Goal: Task Accomplishment & Management: Complete application form

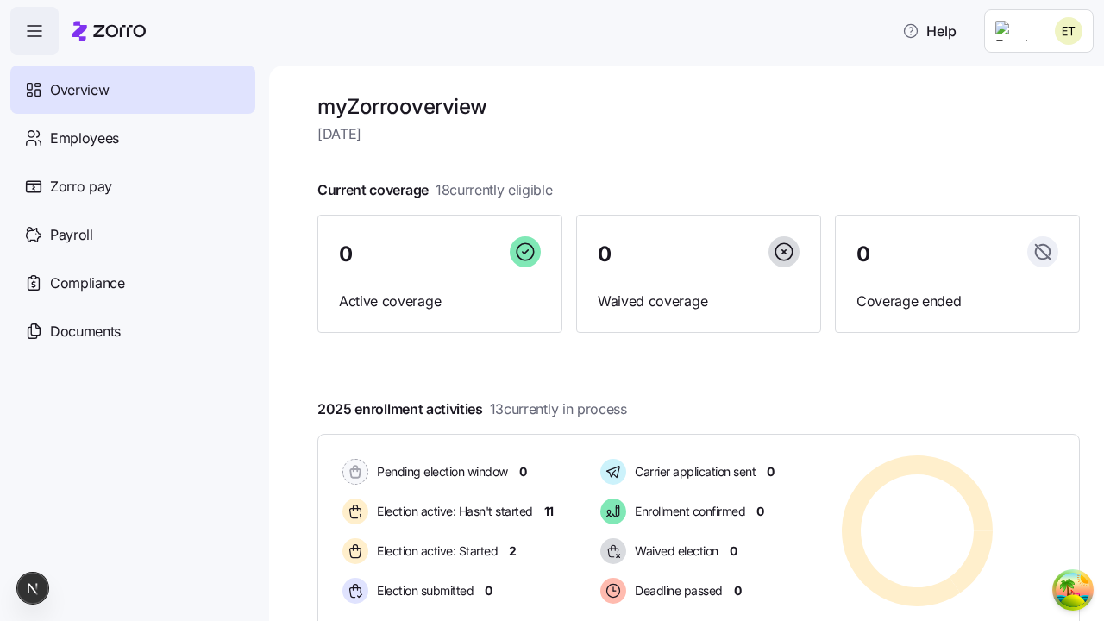
click at [84, 137] on span "Employees" at bounding box center [84, 139] width 69 height 22
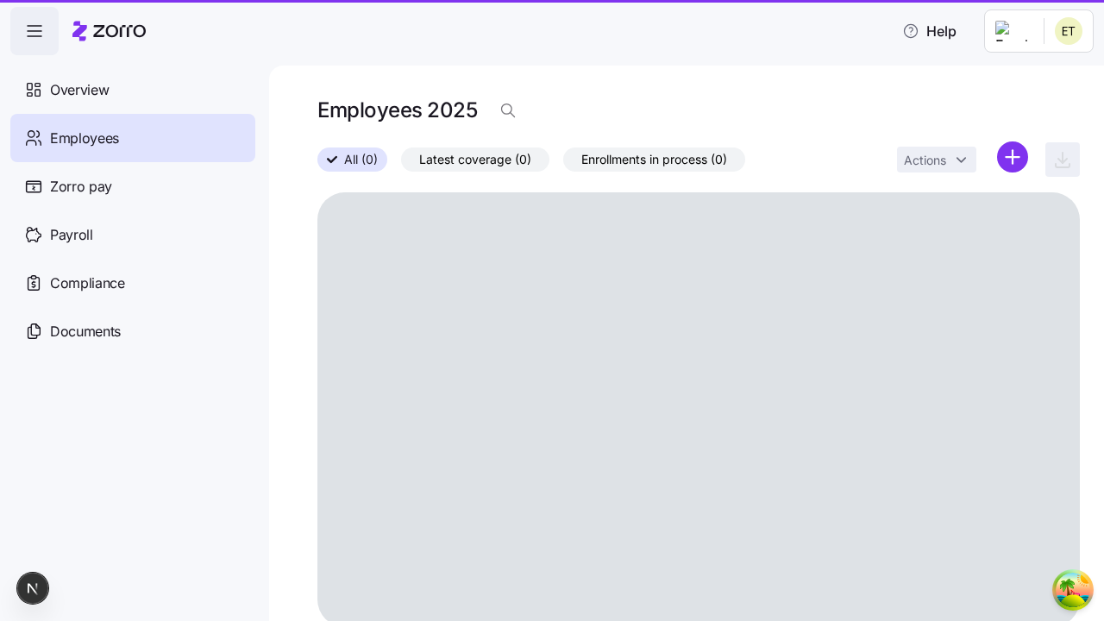
click at [1012, 157] on html "Help Overview Employees Zorro pay Payroll Compliance Documents Employees 2025 A…" at bounding box center [552, 305] width 1104 height 610
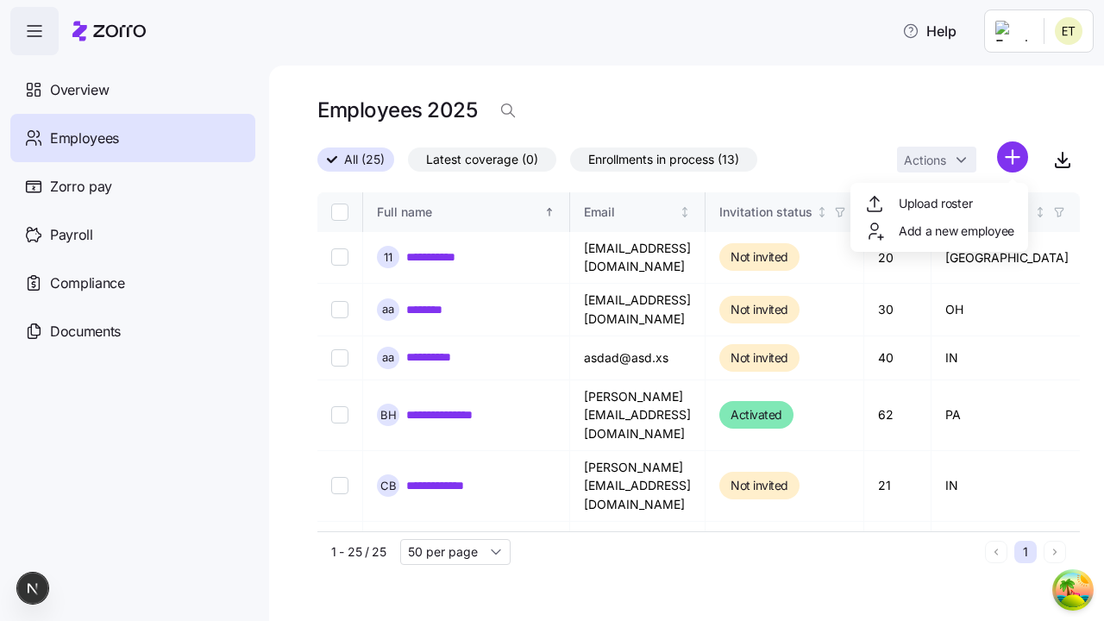
click at [938, 231] on span "Add a new employee" at bounding box center [956, 230] width 116 height 17
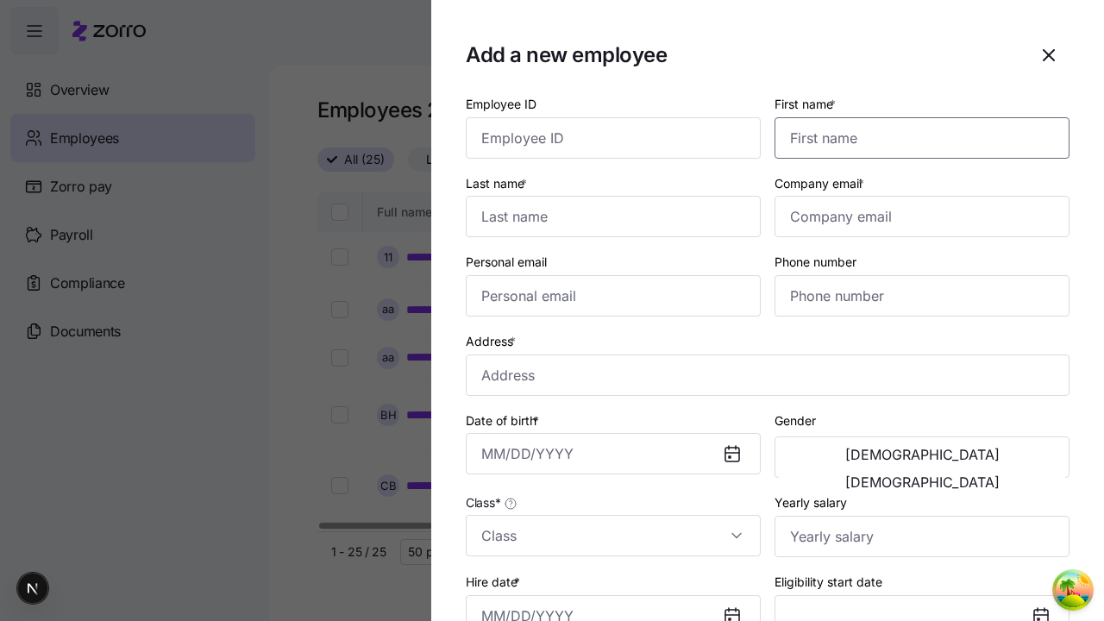
click at [915, 117] on input "First name *" at bounding box center [921, 137] width 295 height 41
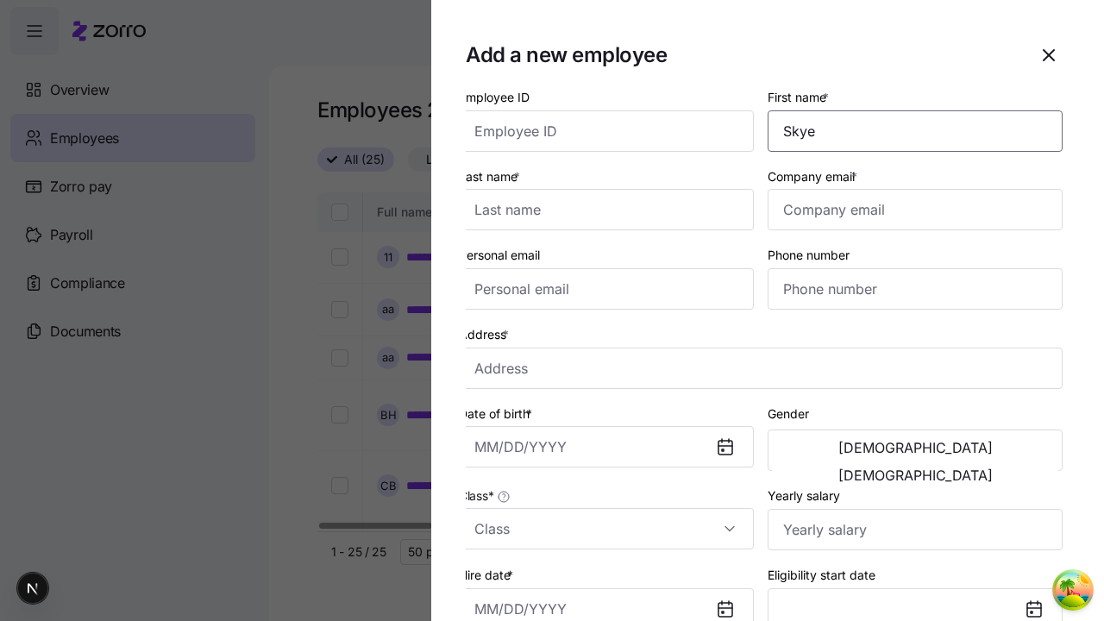
scroll to position [110, 0]
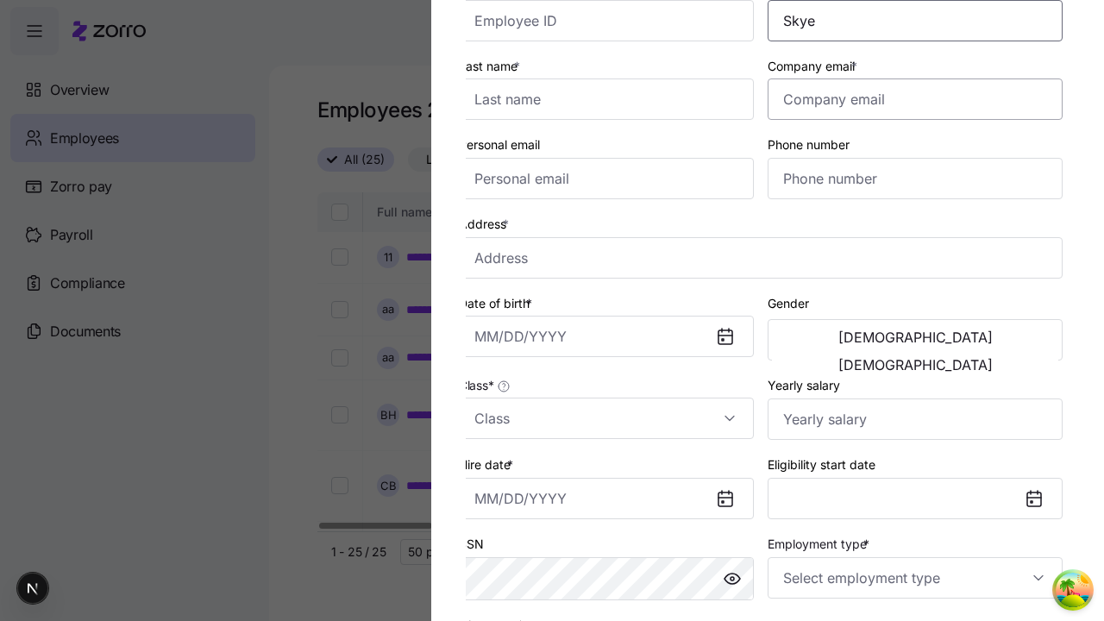
type input "Skye"
click at [613, 99] on input "Last name *" at bounding box center [606, 98] width 295 height 41
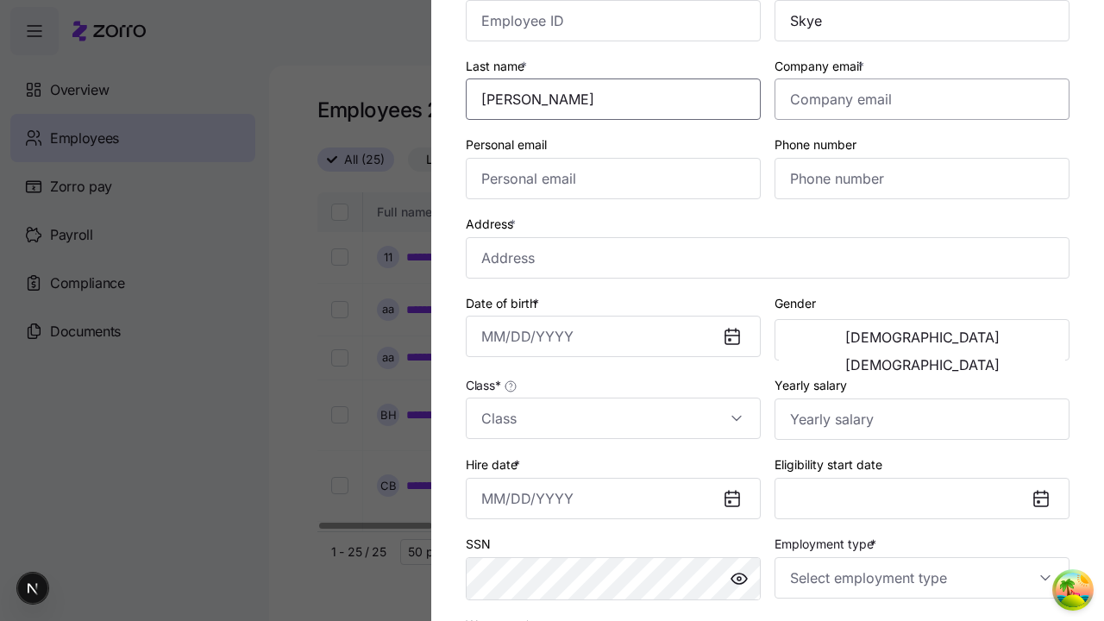
type input "[PERSON_NAME]"
click at [922, 99] on input "Company email *" at bounding box center [921, 98] width 295 height 41
type input "[EMAIL_ADDRESS][DOMAIN_NAME]"
click at [613, 178] on input "Personal email" at bounding box center [613, 178] width 295 height 41
type input "[EMAIL_ADDRESS][DOMAIN_NAME]"
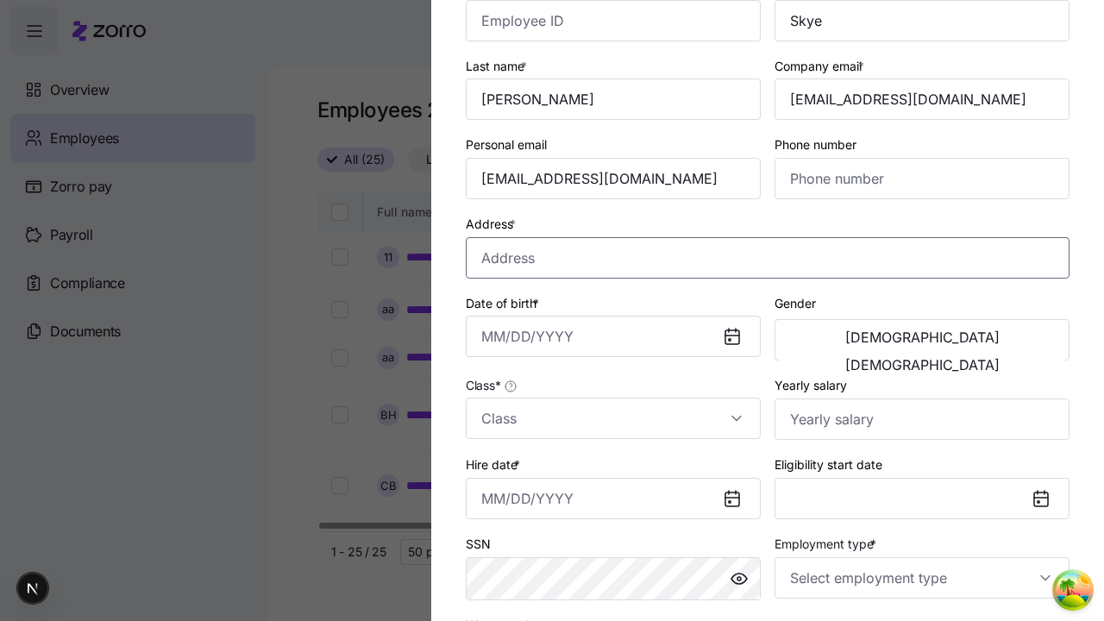
click at [767, 257] on input "Address *" at bounding box center [768, 257] width 604 height 41
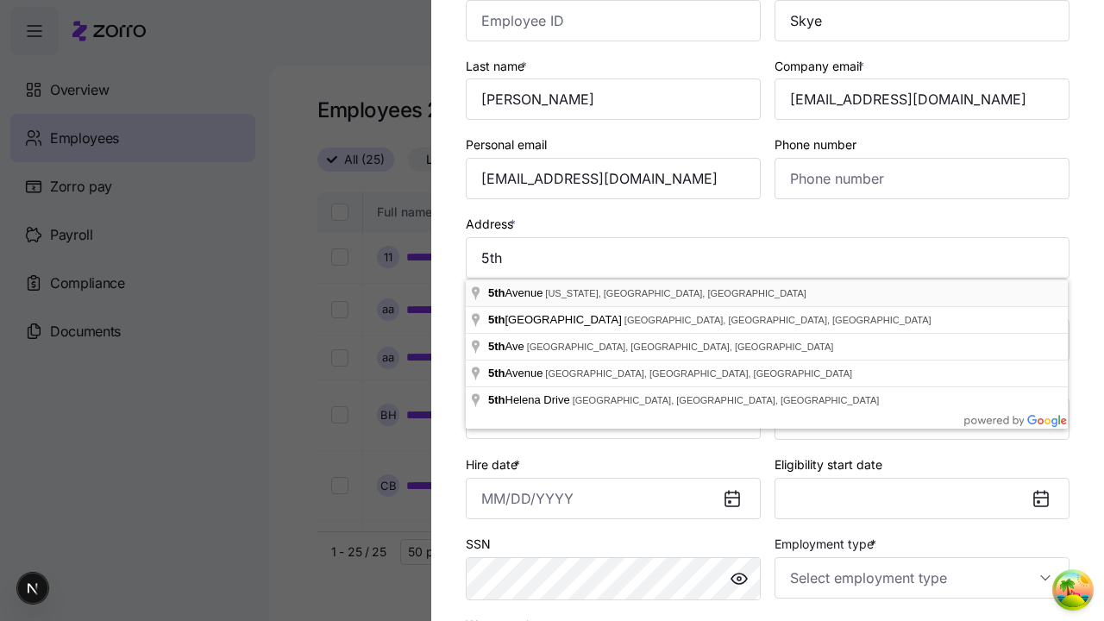
type input "[GEOGRAPHIC_DATA][US_STATE], [GEOGRAPHIC_DATA], [GEOGRAPHIC_DATA]"
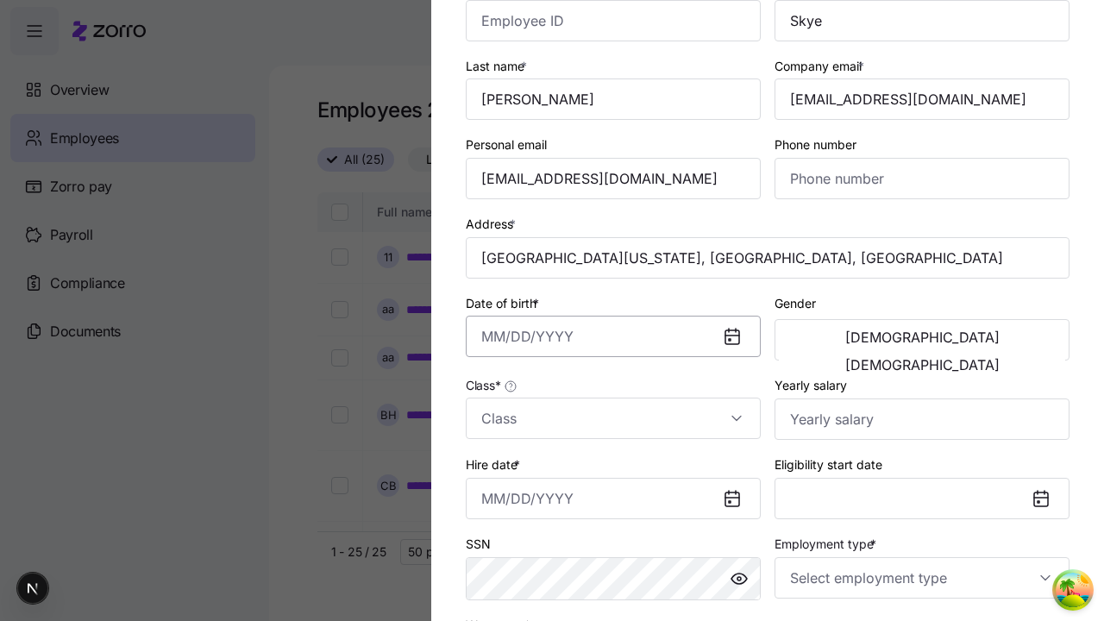
click at [613, 336] on input "Date of birth *" at bounding box center [613, 336] width 295 height 41
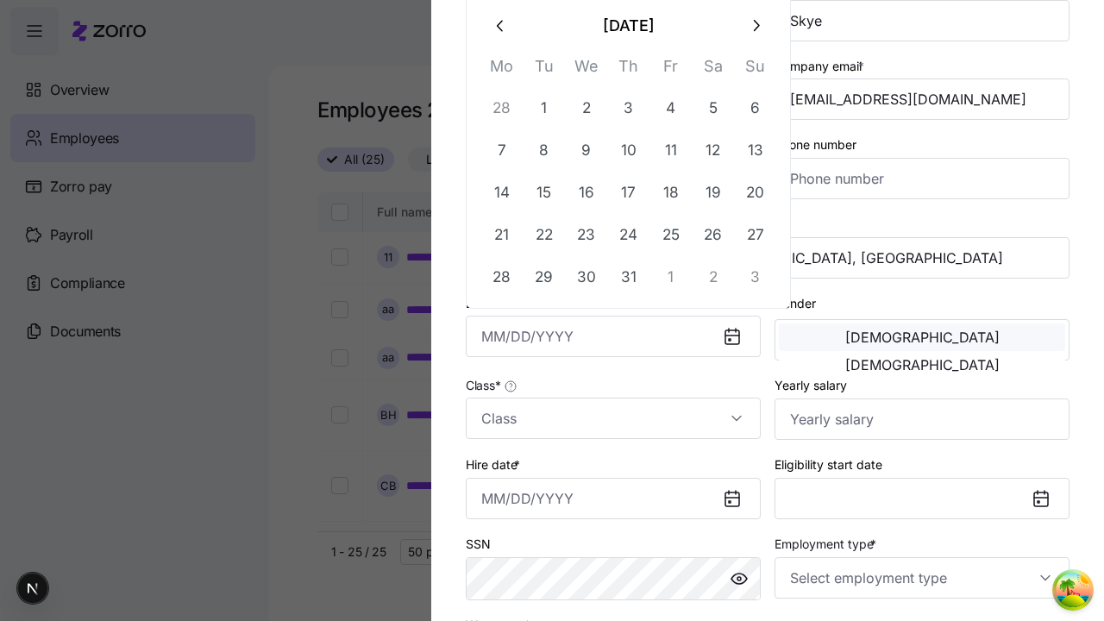
click at [754, 191] on button "20" at bounding box center [755, 192] width 41 height 41
type input "[DATE]"
click at [850, 340] on span "[DEMOGRAPHIC_DATA]" at bounding box center [922, 337] width 154 height 14
click at [613, 418] on input "Class *" at bounding box center [613, 417] width 295 height 41
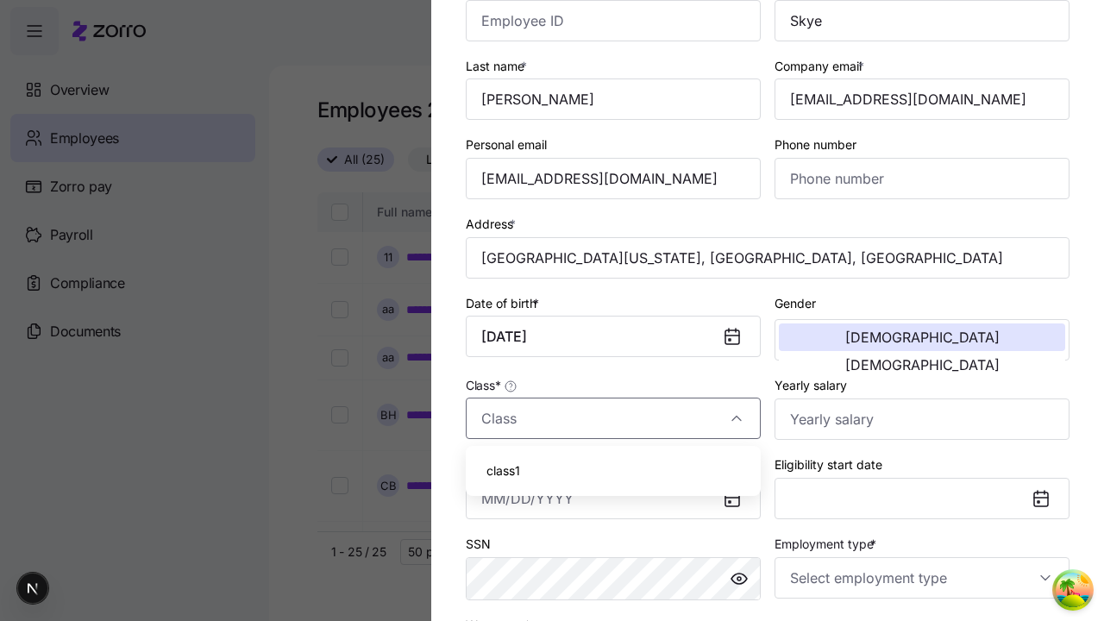
click at [613, 471] on div "class1" at bounding box center [613, 471] width 281 height 36
type input "class1"
click at [613, 498] on input "Hire date *" at bounding box center [613, 498] width 295 height 41
type input "[DATE]"
click at [922, 577] on input "Employment type *" at bounding box center [921, 577] width 295 height 41
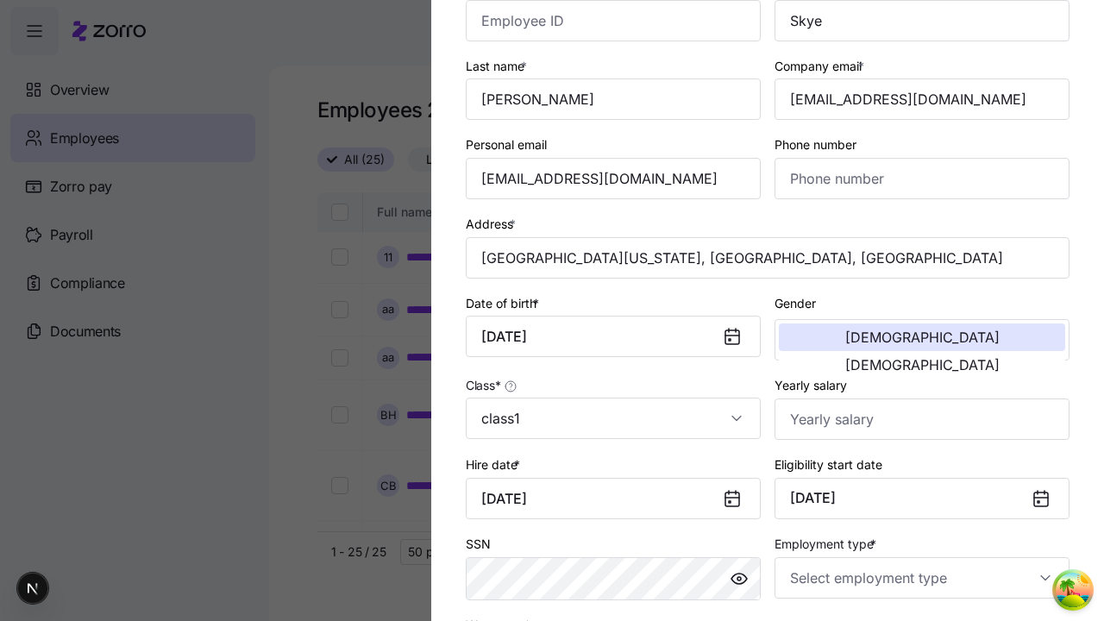
click at [0, 0] on div "Full Time" at bounding box center [0, 0] width 0 height 0
type input "Full Time"
click at [613, 470] on div "Salary" at bounding box center [613, 470] width 281 height 36
type input "Salary"
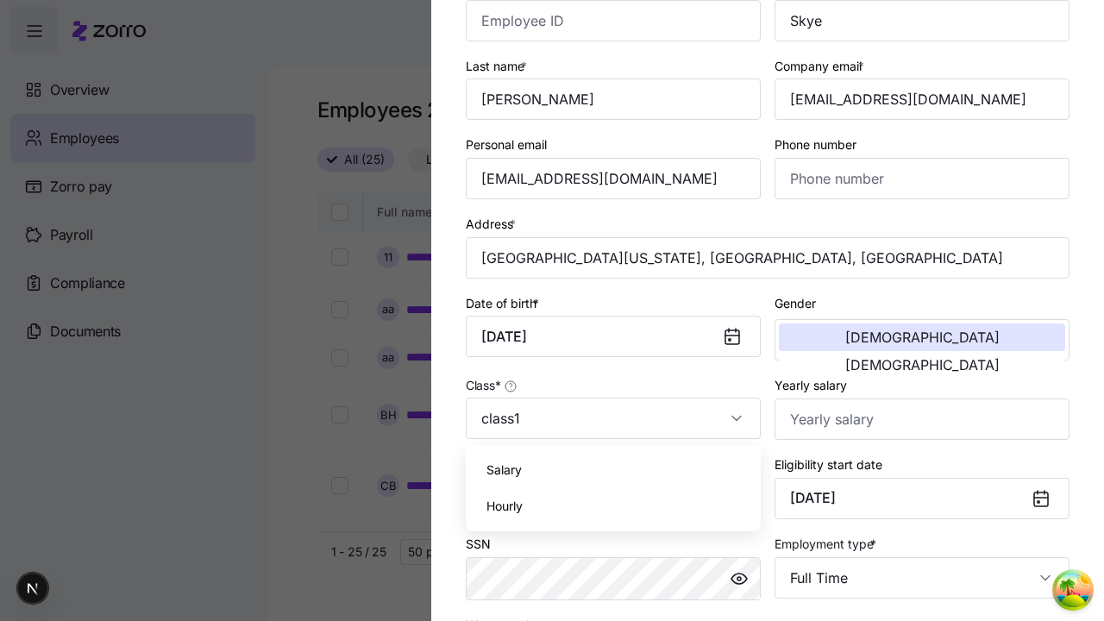
scroll to position [351, 0]
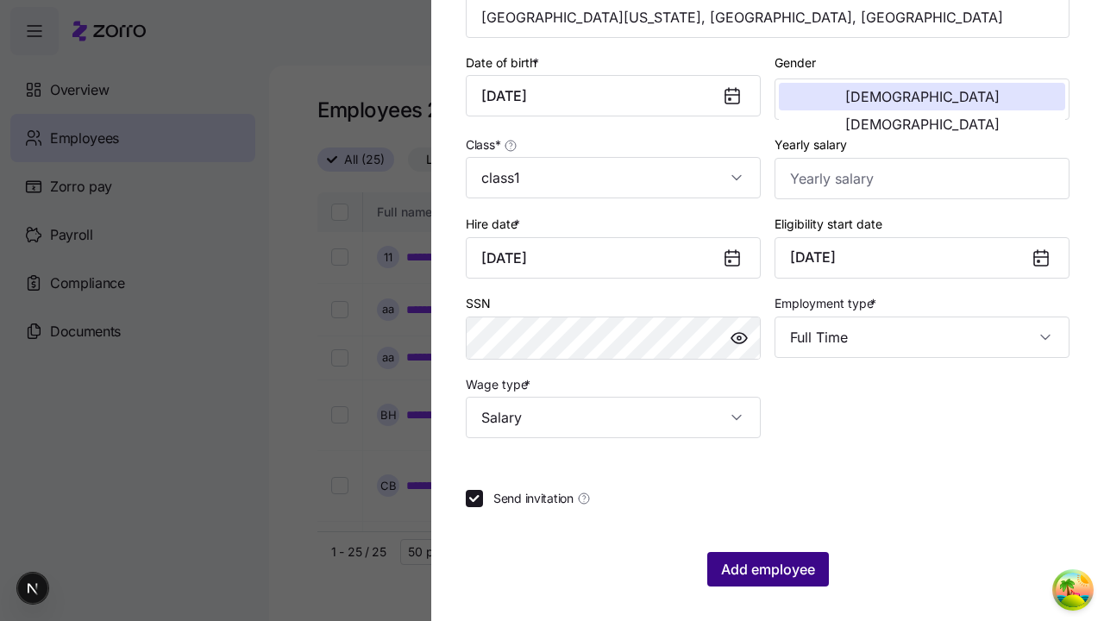
click at [767, 569] on span "Add employee" at bounding box center [768, 569] width 94 height 21
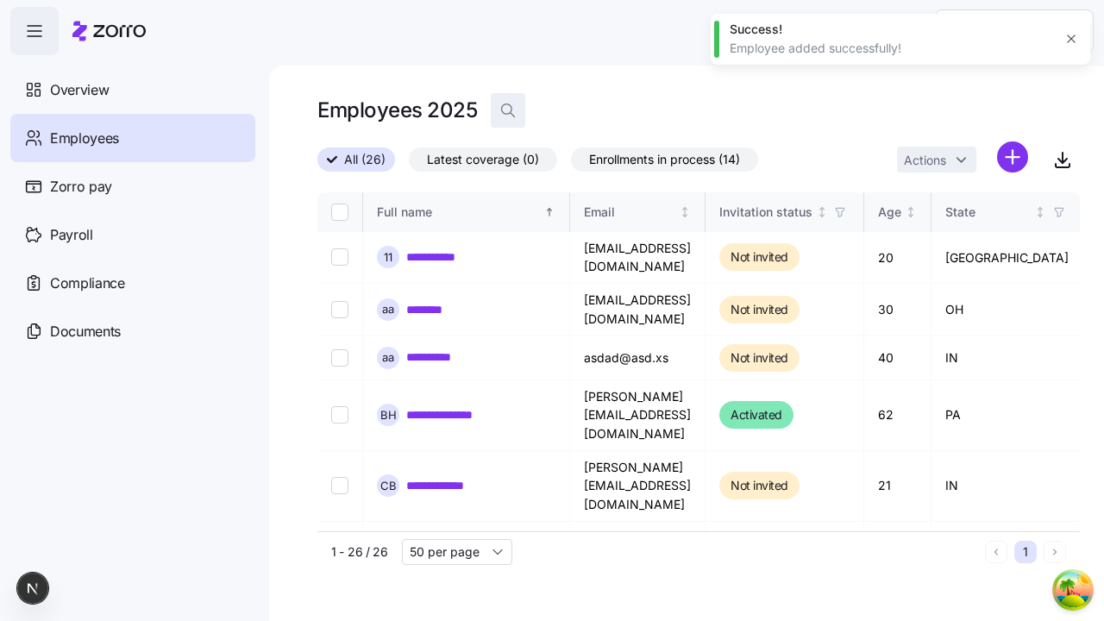
click at [507, 110] on icon "button" at bounding box center [507, 110] width 17 height 17
